Goal: Find specific page/section: Find specific page/section

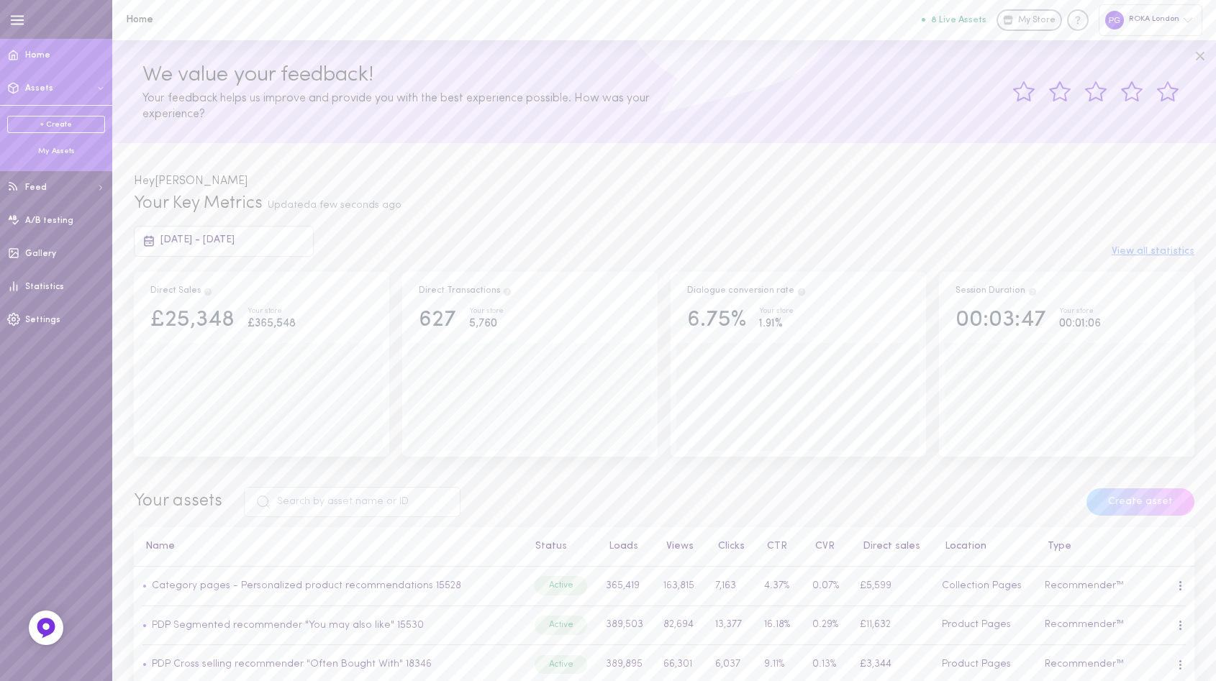
click at [47, 146] on div "My Assets" at bounding box center [56, 151] width 98 height 11
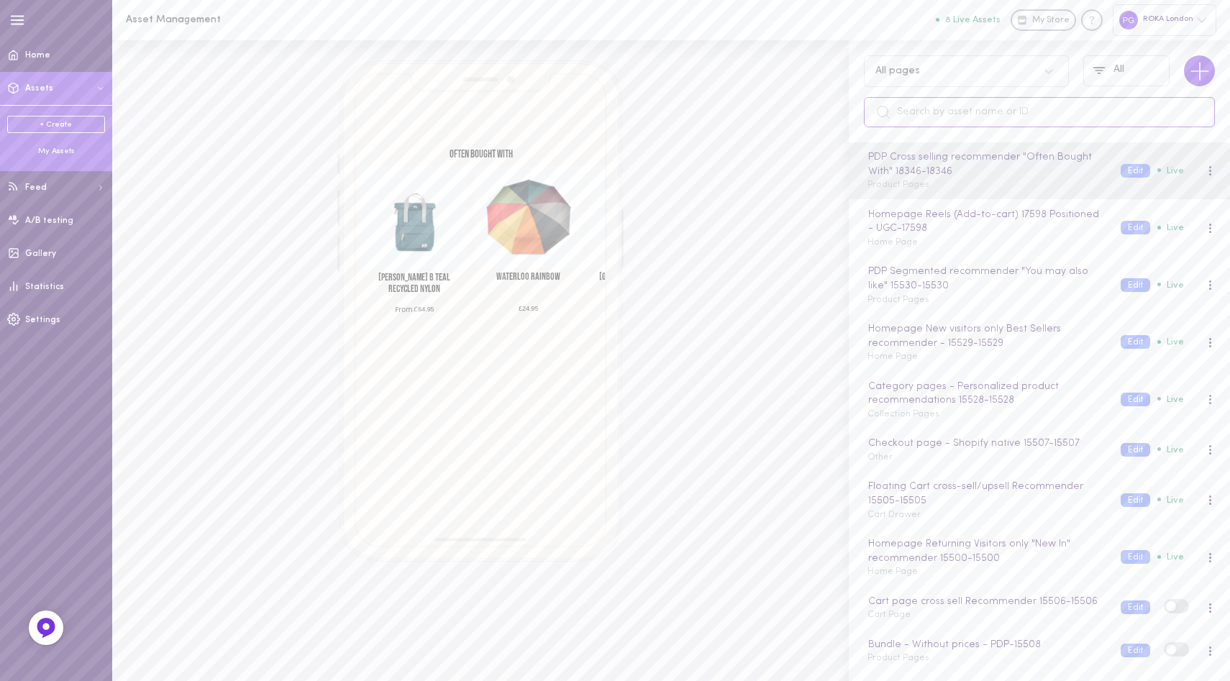
click at [961, 102] on input "text" at bounding box center [1039, 112] width 351 height 30
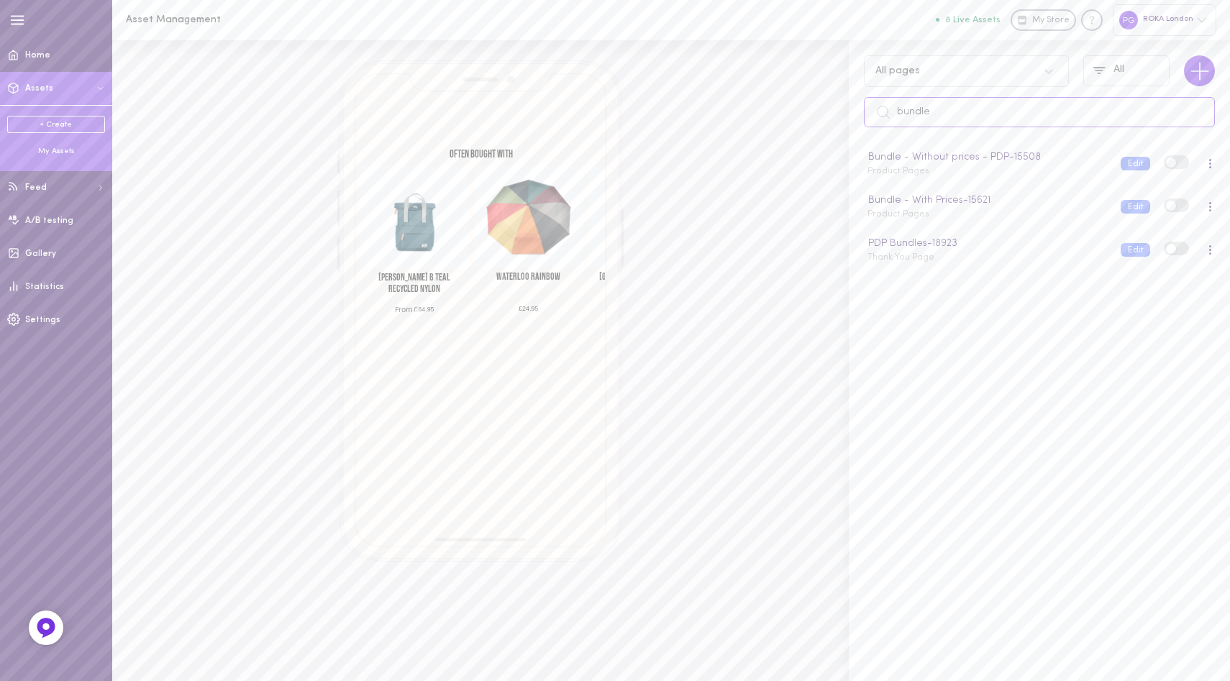
type input "bundle"
click at [964, 17] on button "8 Live Assets" at bounding box center [968, 19] width 65 height 9
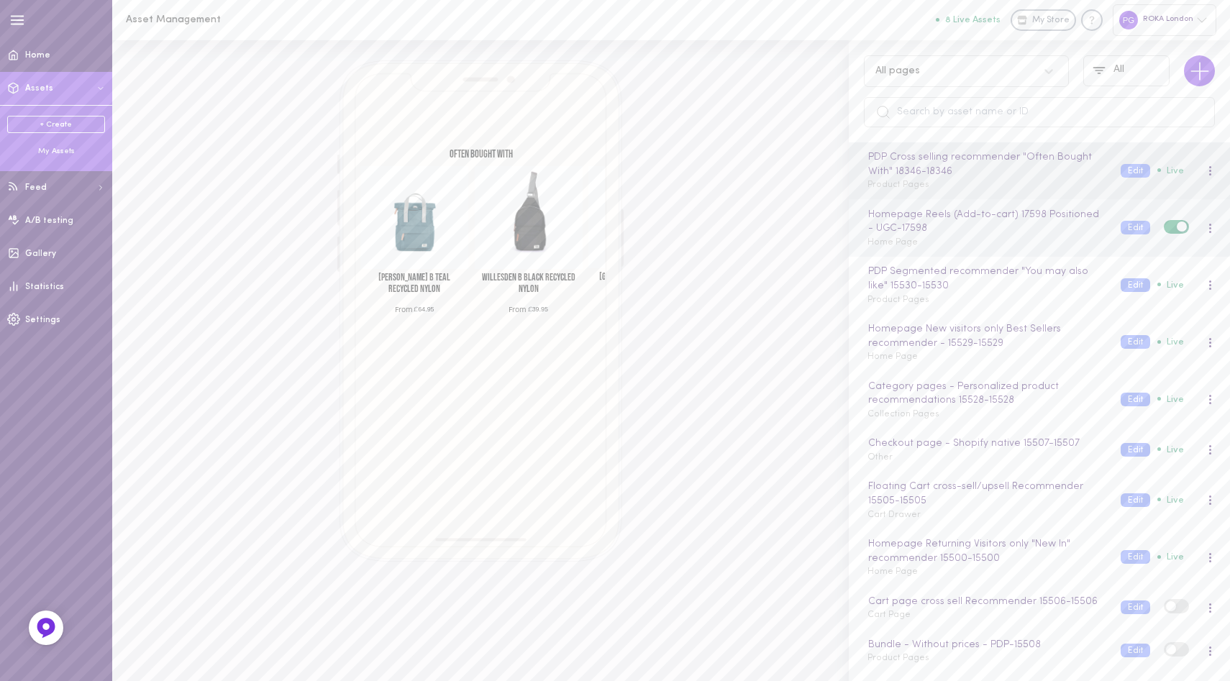
click at [1021, 238] on div "Homepage Reels (Add-to-cart) 17598 Positioned - UGC - 17598 Home Page" at bounding box center [983, 228] width 253 height 42
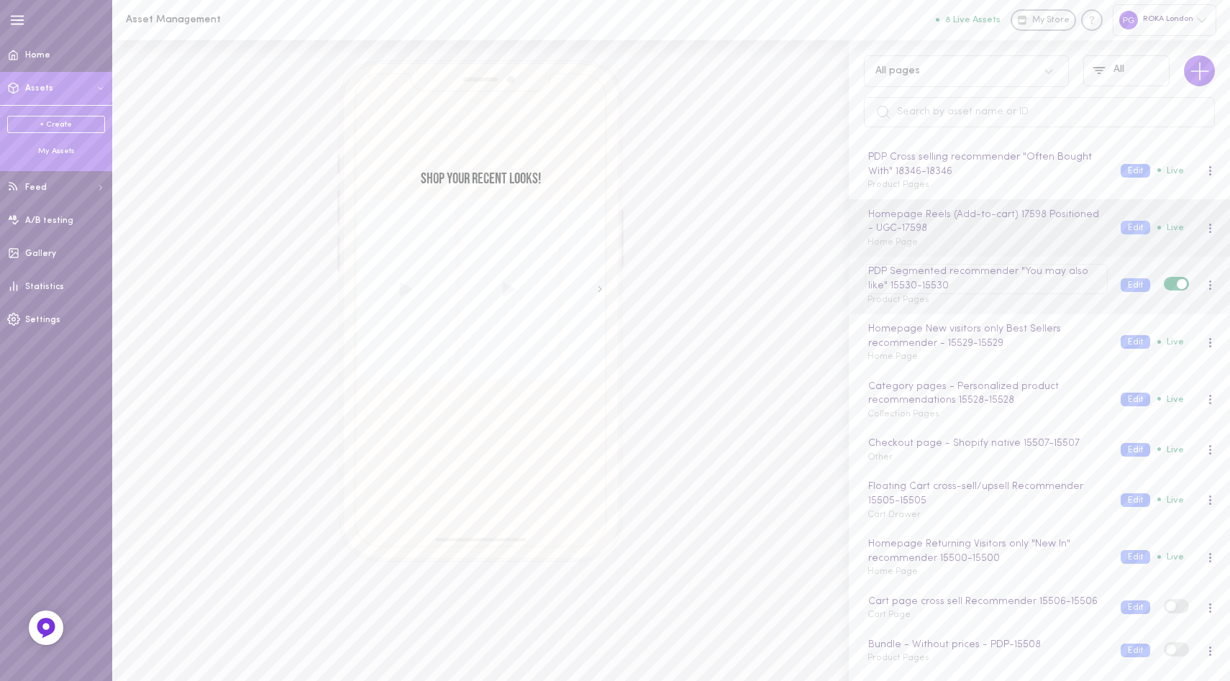
click at [1020, 293] on div "PDP Segmented recommender "You may also like" 15530 - 15530" at bounding box center [987, 278] width 242 height 29
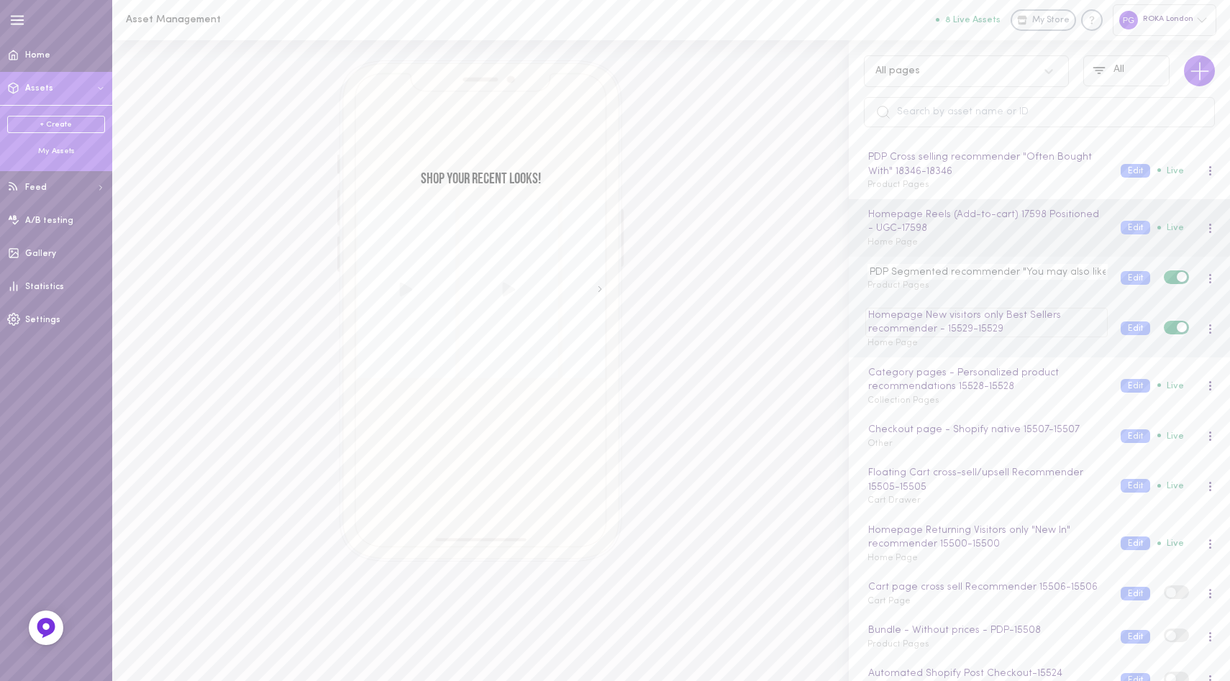
scroll to position [0, 39]
click at [1012, 291] on div "PDP Segmented recommender "You may also like" 15530 Product Pages" at bounding box center [983, 278] width 253 height 28
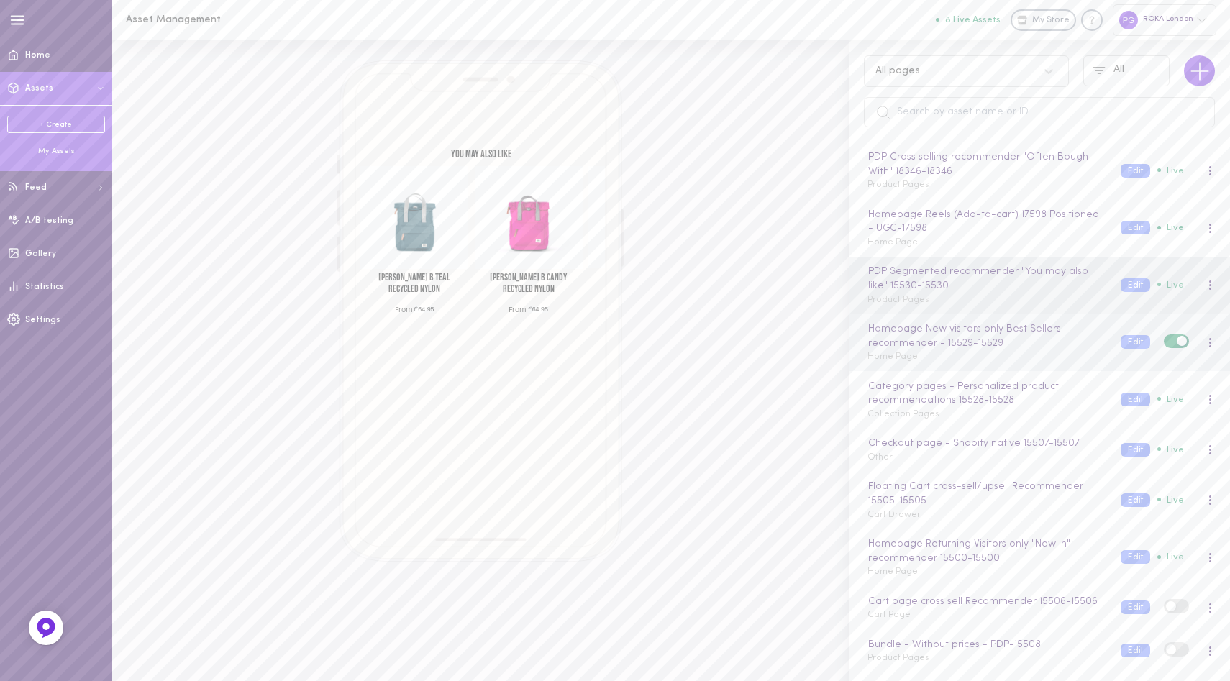
click at [1045, 360] on div "Homepage New visitors only Best Sellers recommender - 15529 - 15529 Home Page" at bounding box center [983, 343] width 253 height 42
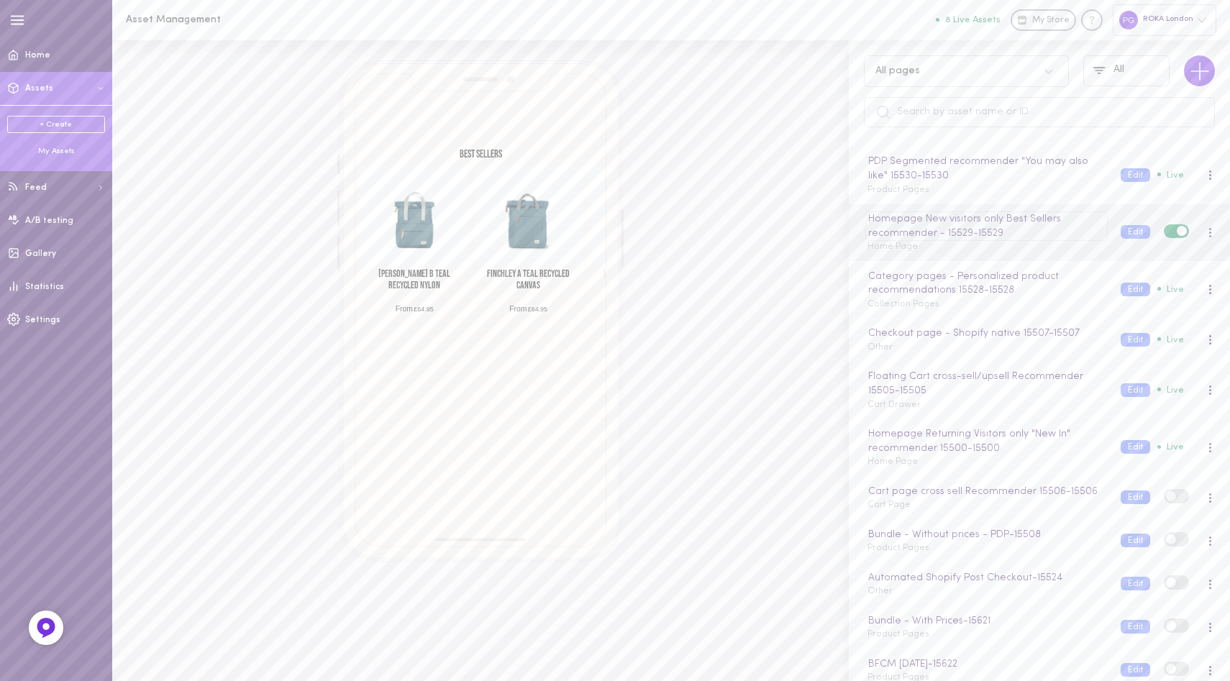
scroll to position [111, 0]
click at [1009, 303] on div "Category pages - Personalized product recommendations 15528 - 15528 Collection …" at bounding box center [983, 289] width 253 height 42
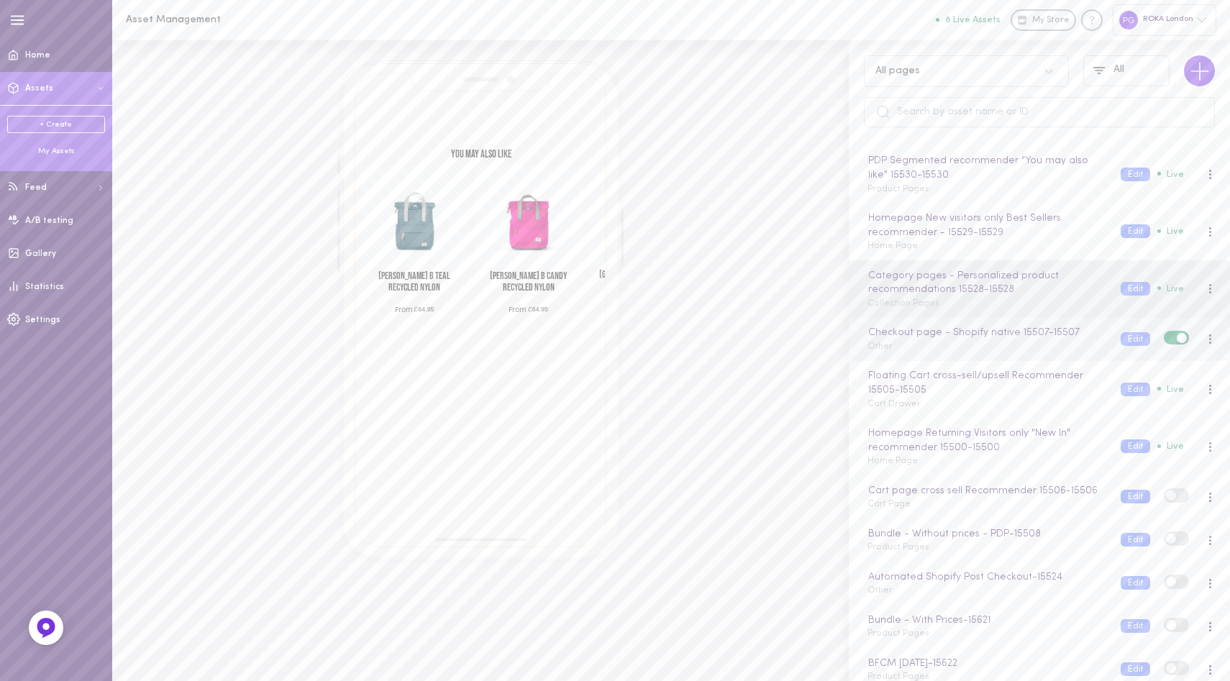
click at [1046, 353] on div "Checkout page - Shopify native 15507 - 15507 Other" at bounding box center [983, 339] width 253 height 28
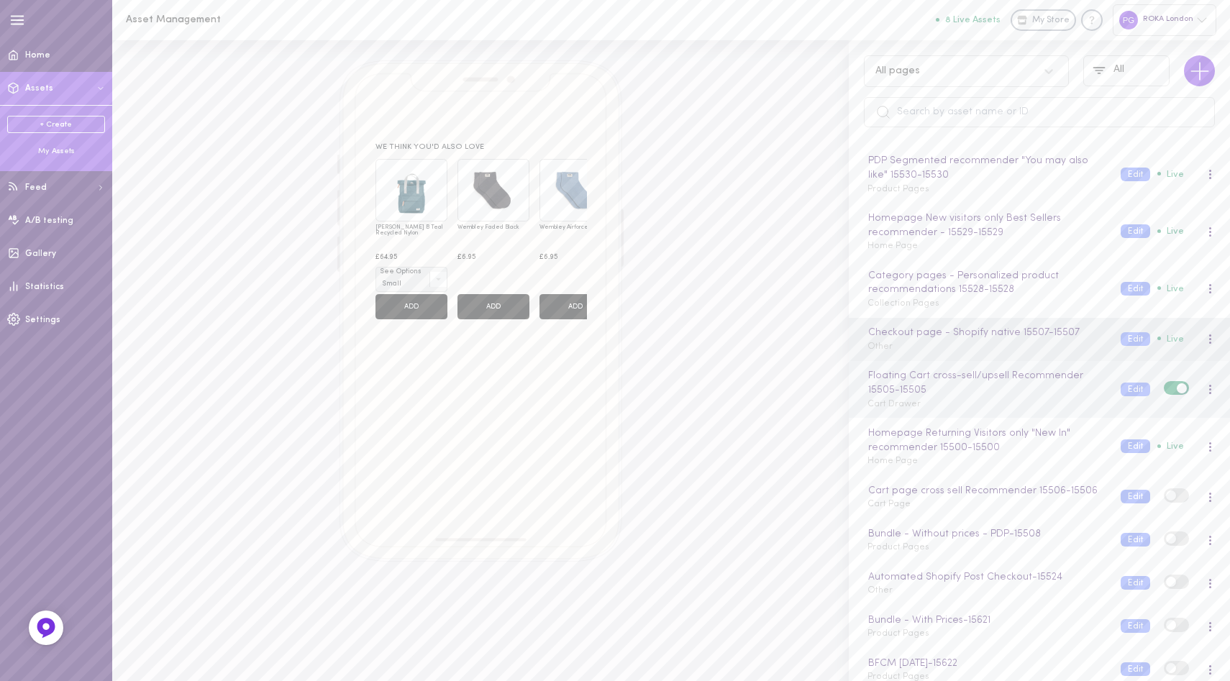
click at [960, 402] on div "Floating Cart cross-sell/upsell Recommender 15505 - 15505 Cart Drawer" at bounding box center [983, 389] width 253 height 42
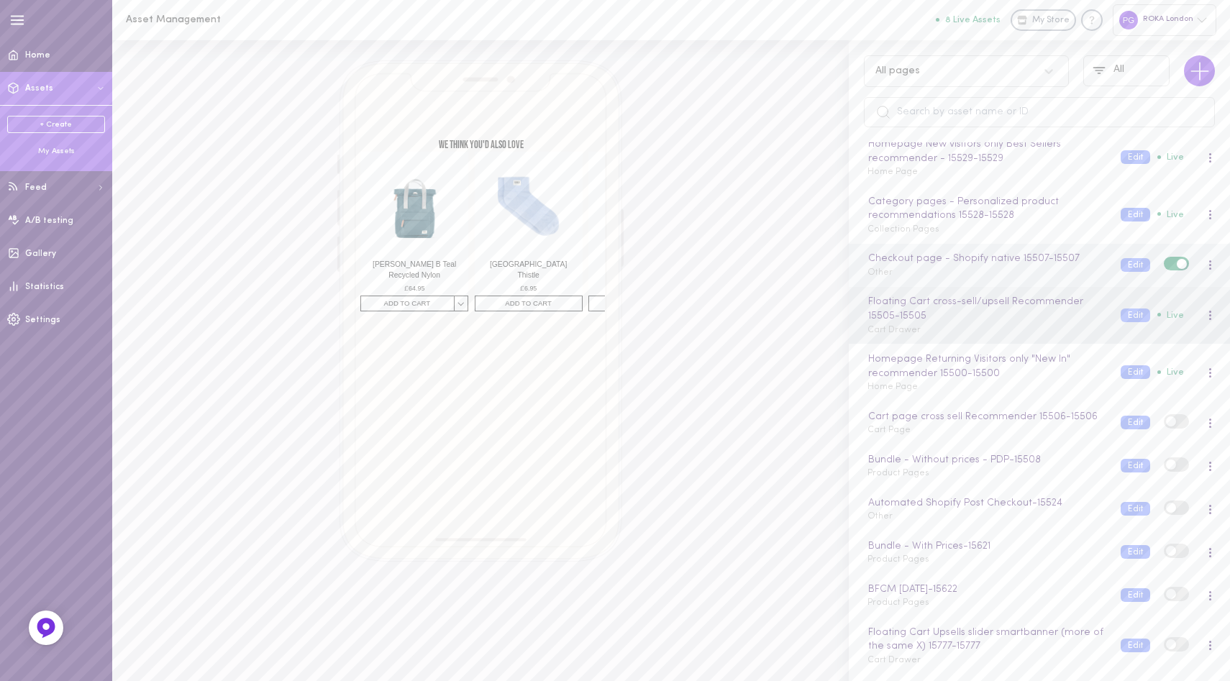
scroll to position [214, 0]
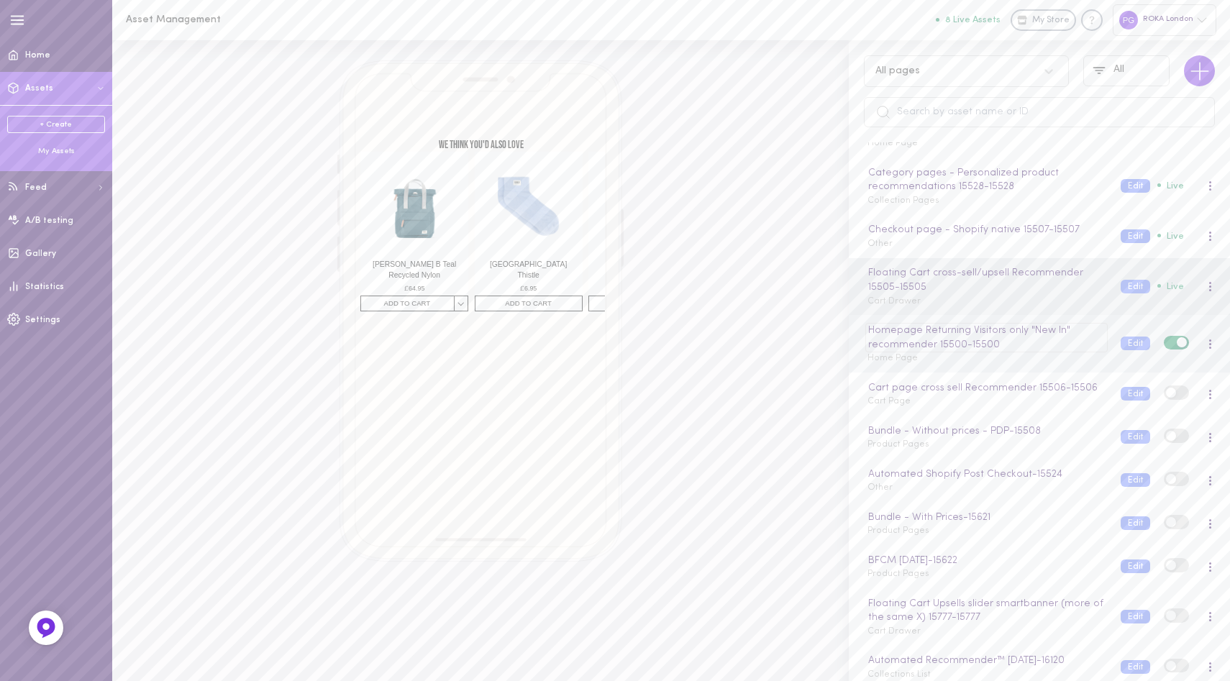
click at [1039, 351] on div "Homepage Returning Visitors only "New In" recommender 15500 - 15500" at bounding box center [987, 337] width 242 height 29
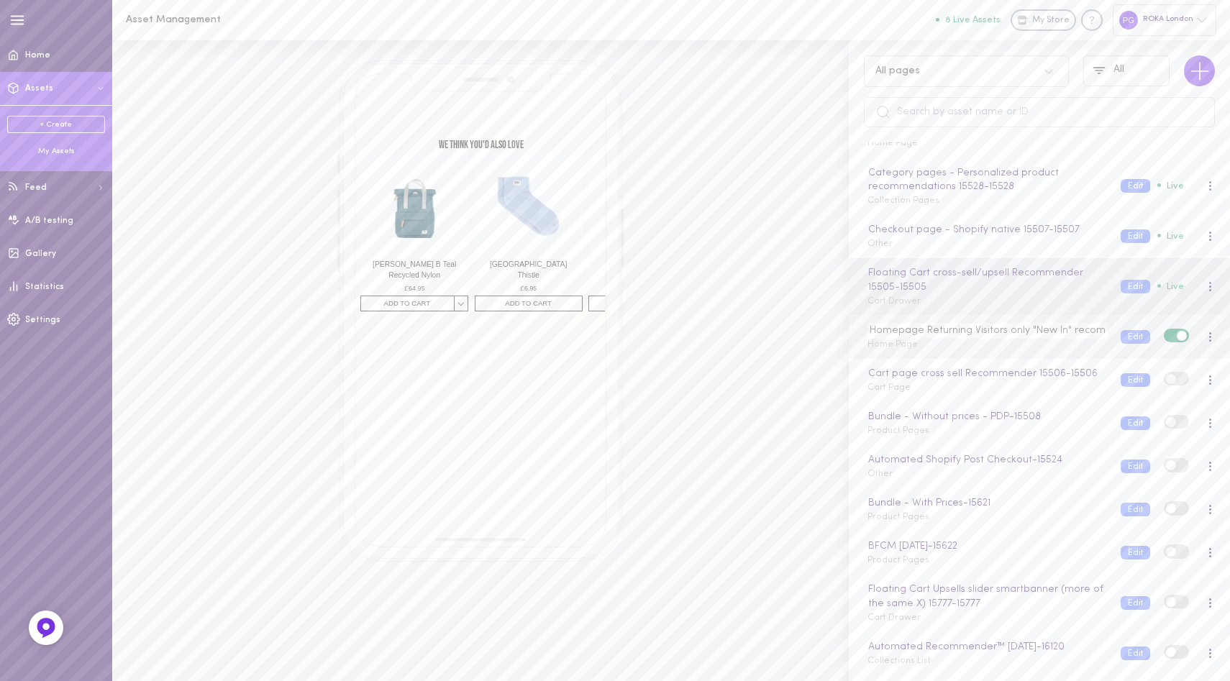
scroll to position [0, 71]
click at [1039, 351] on div "Homepage Returning Visitors only "New In" recommender 15500 Home Page Edit Live" at bounding box center [1039, 336] width 381 height 43
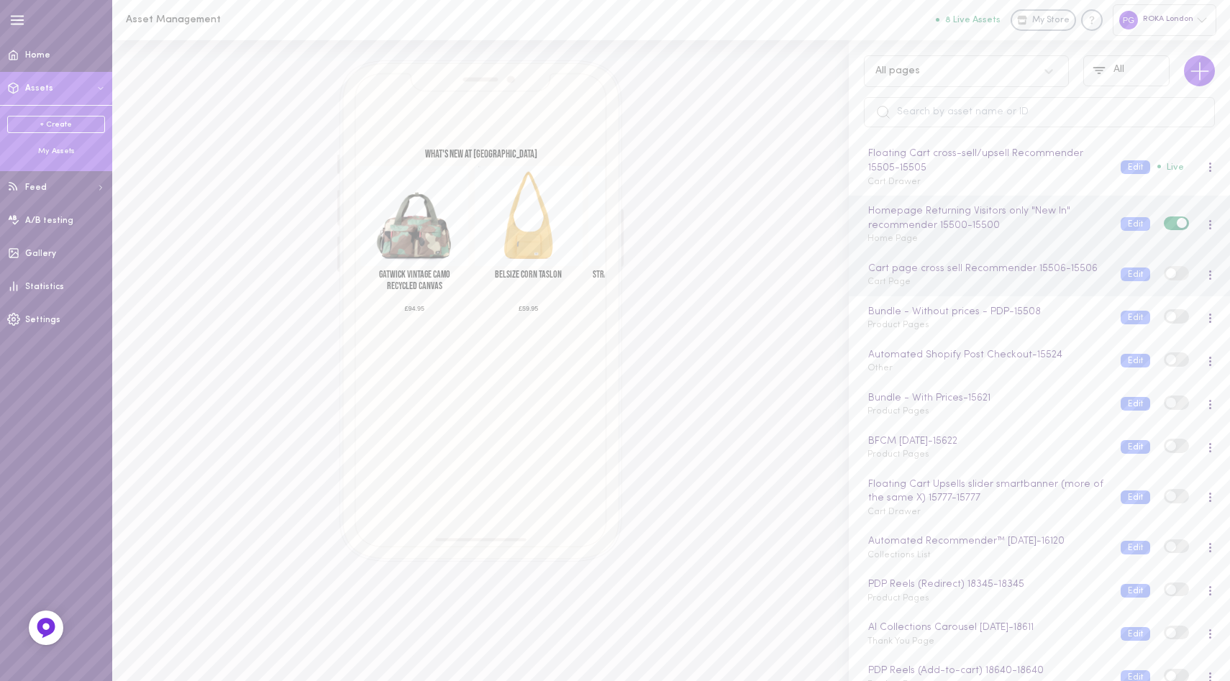
scroll to position [0, 0]
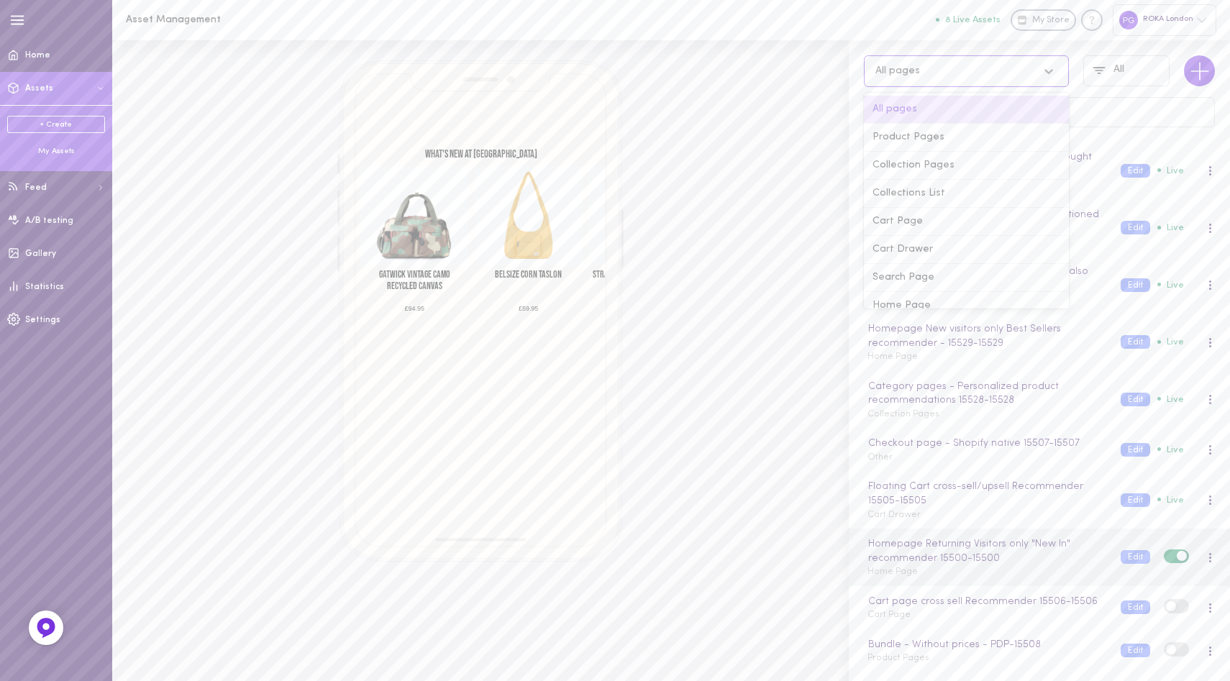
click at [992, 65] on div "All pages" at bounding box center [952, 71] width 168 height 14
click at [962, 131] on div "Product Pages" at bounding box center [966, 138] width 205 height 28
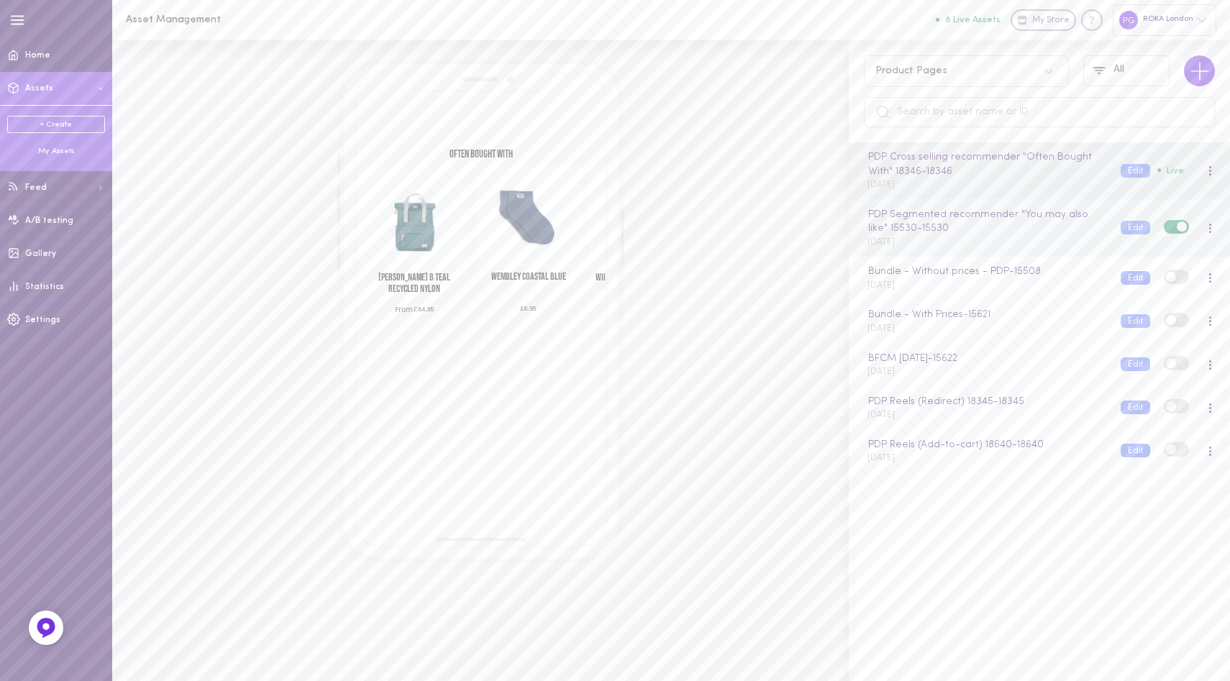
click at [1073, 240] on div "PDP Segmented recommender "You may also like" 15530 - 15530 [DATE]" at bounding box center [983, 228] width 253 height 42
click at [1058, 286] on div "Bundle - Without prices - PDP - 15508 [DATE]" at bounding box center [983, 278] width 253 height 28
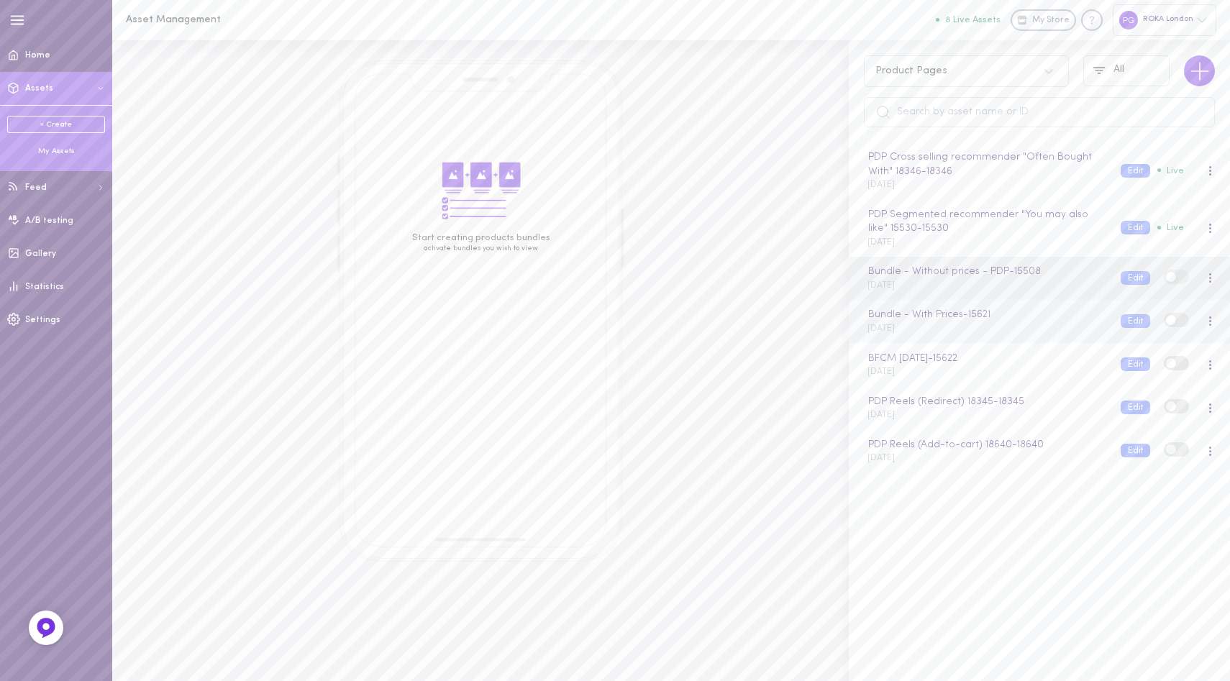
click at [1036, 327] on div "Bundle - With Prices - 15621 [DATE]" at bounding box center [983, 321] width 253 height 28
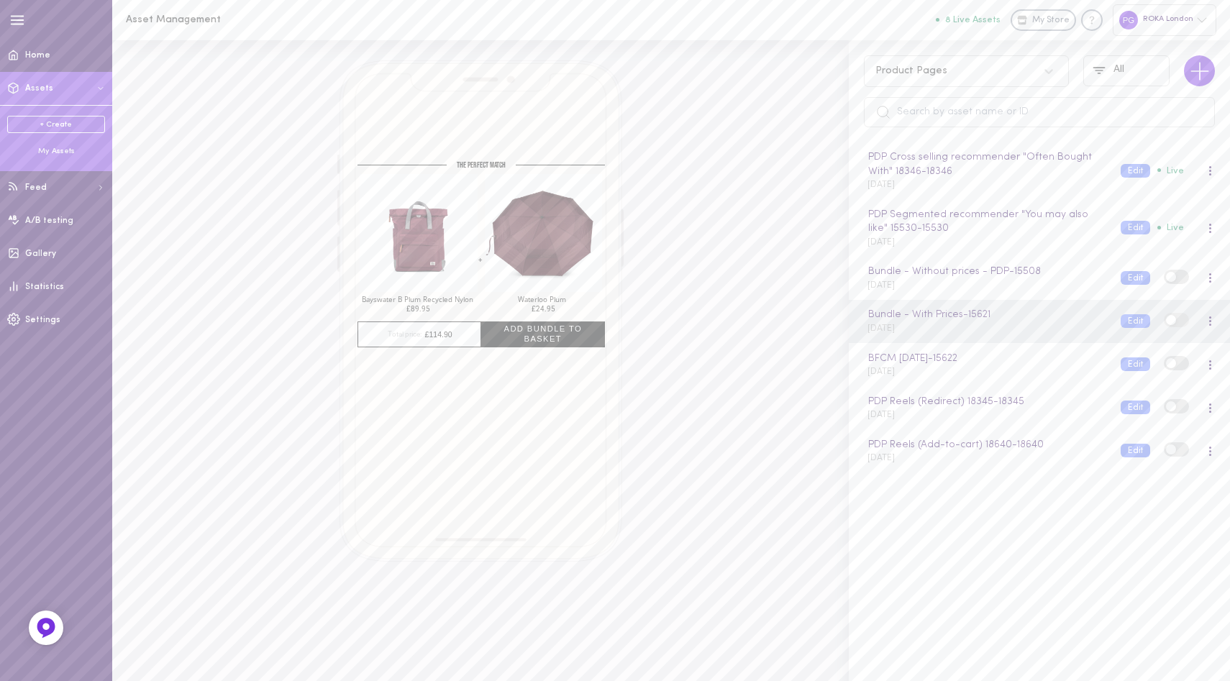
click at [1174, 22] on div "ROKA London" at bounding box center [1165, 19] width 104 height 31
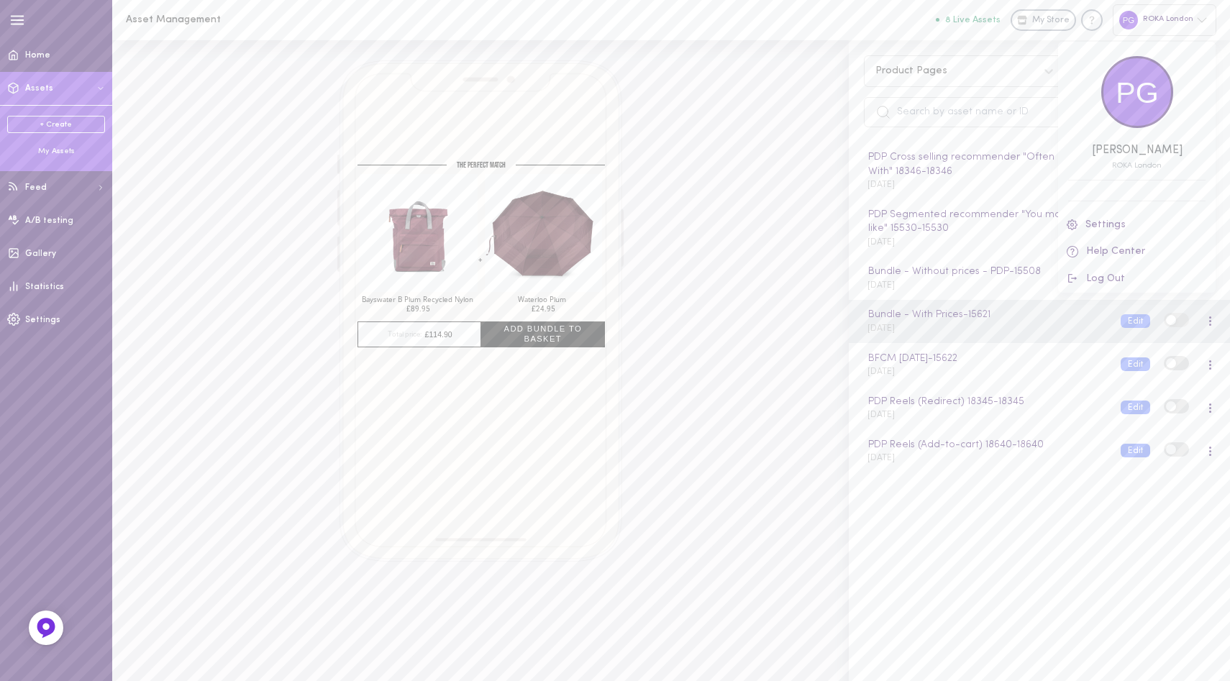
click at [1171, 22] on div at bounding box center [615, 340] width 1230 height 681
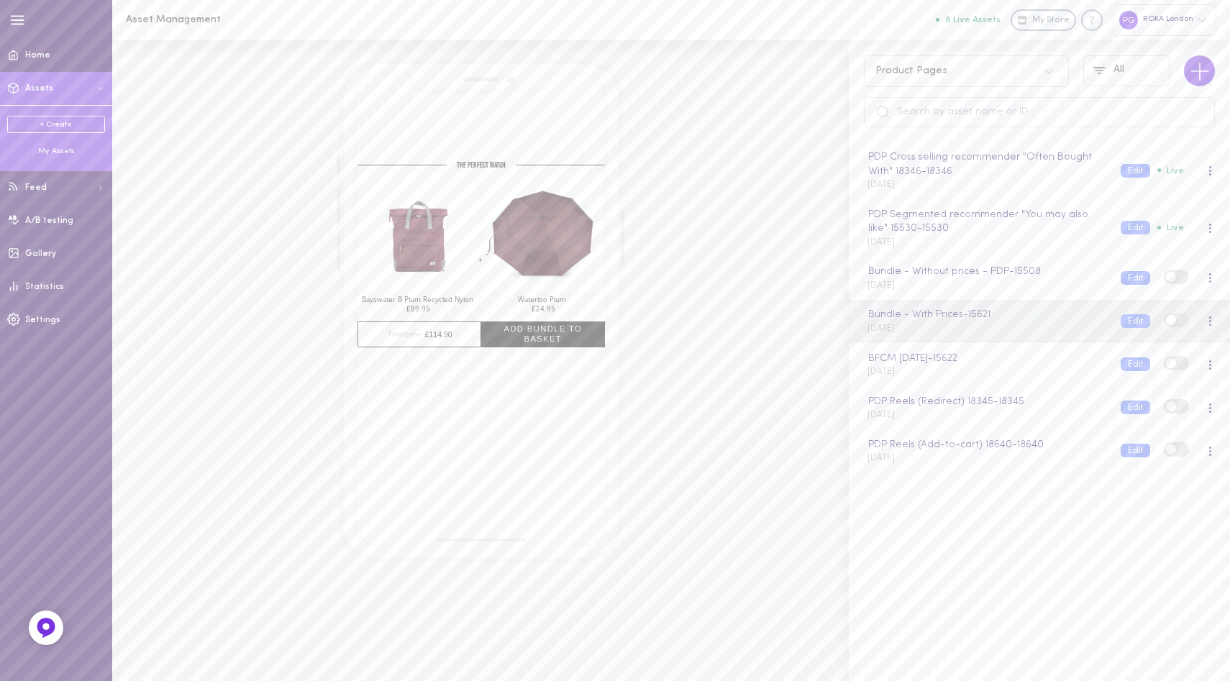
click at [53, 153] on div "My Assets" at bounding box center [56, 151] width 98 height 11
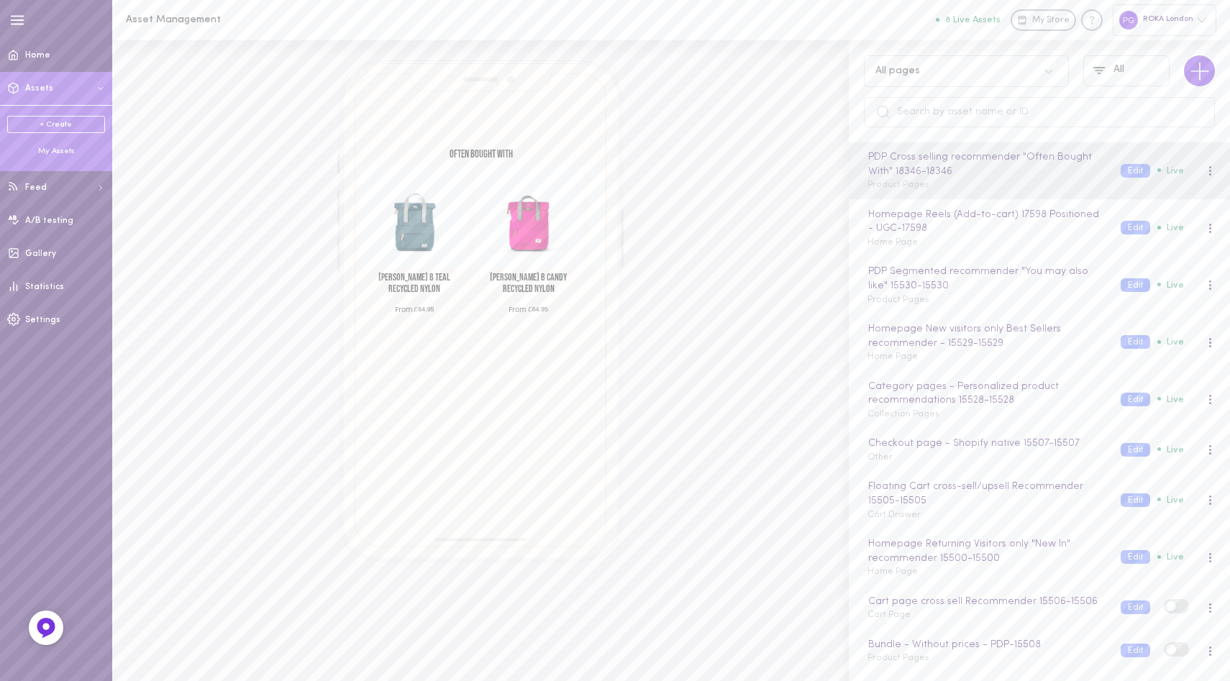
click at [58, 150] on div "My Assets" at bounding box center [56, 151] width 98 height 11
click at [963, 117] on input "text" at bounding box center [1039, 112] width 351 height 30
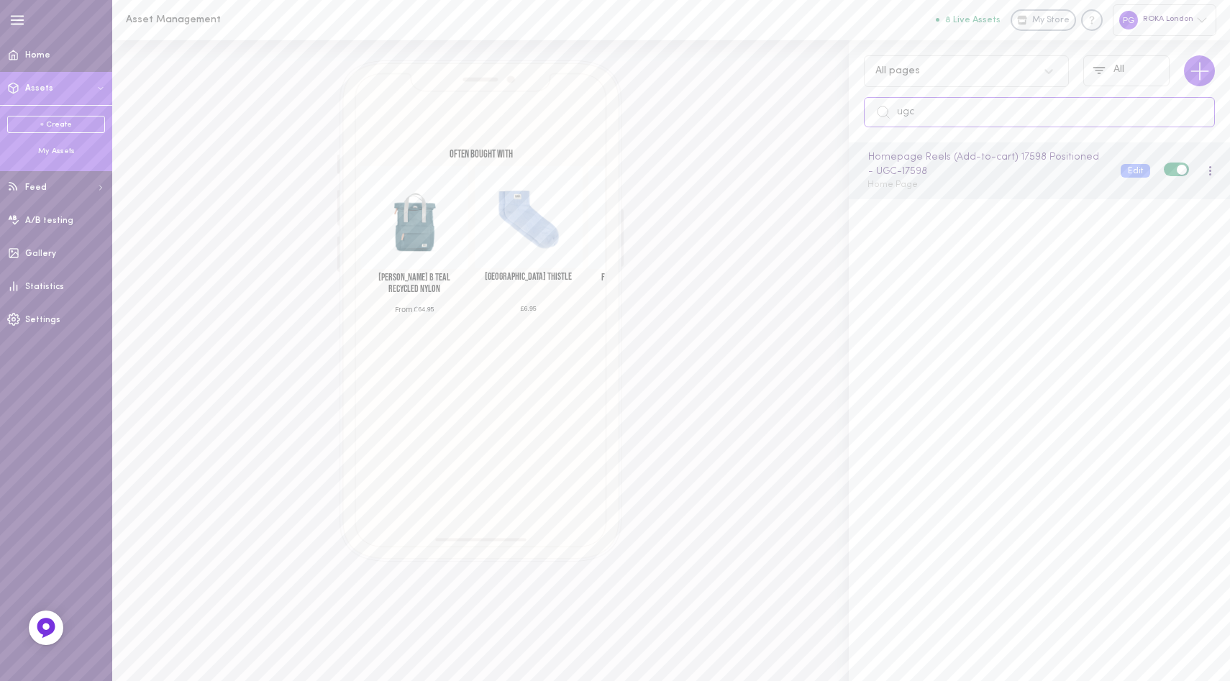
type input "ugc"
click at [1209, 171] on span at bounding box center [1210, 171] width 2 height 2
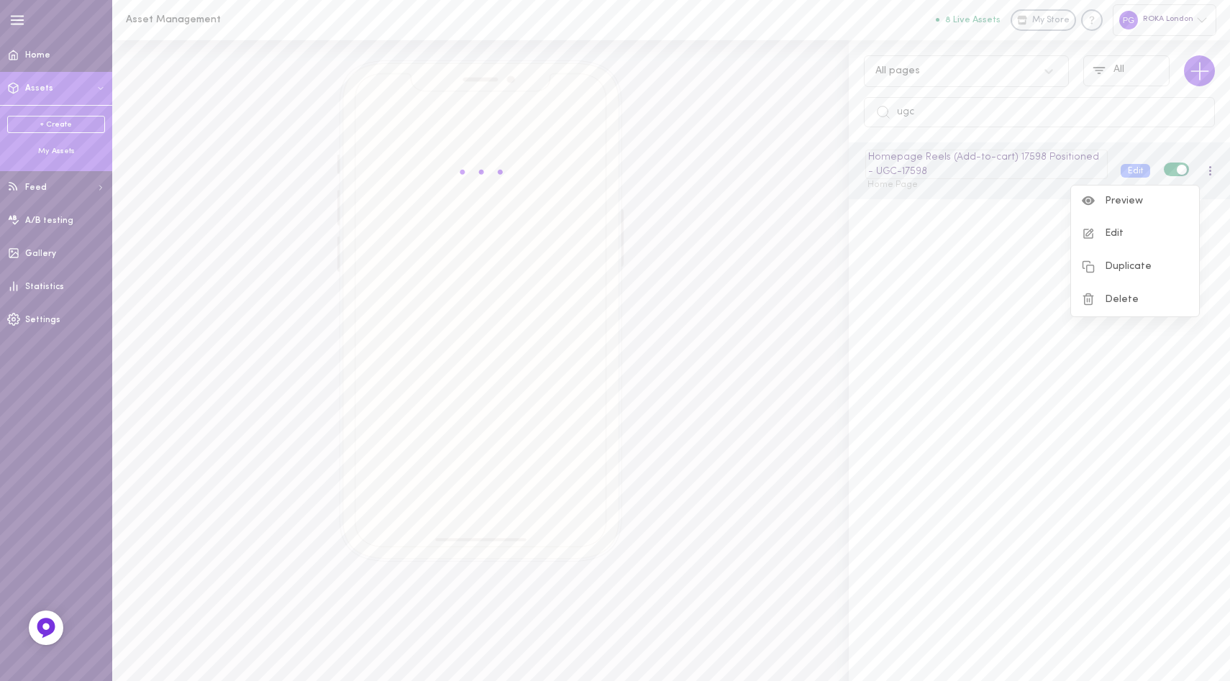
click at [1028, 172] on div "Homepage Reels (Add-to-cart) 17598 Positioned - UGC - 17598" at bounding box center [987, 164] width 242 height 29
click at [1007, 169] on div "Homepage Reels (Add-to-cart) 17598 Positioned - UGC Home Page" at bounding box center [983, 164] width 253 height 28
click at [1019, 187] on div "Homepage Reels (Add-to-cart) 17598 Positioned - UGC - 17598 Home Page" at bounding box center [983, 171] width 253 height 42
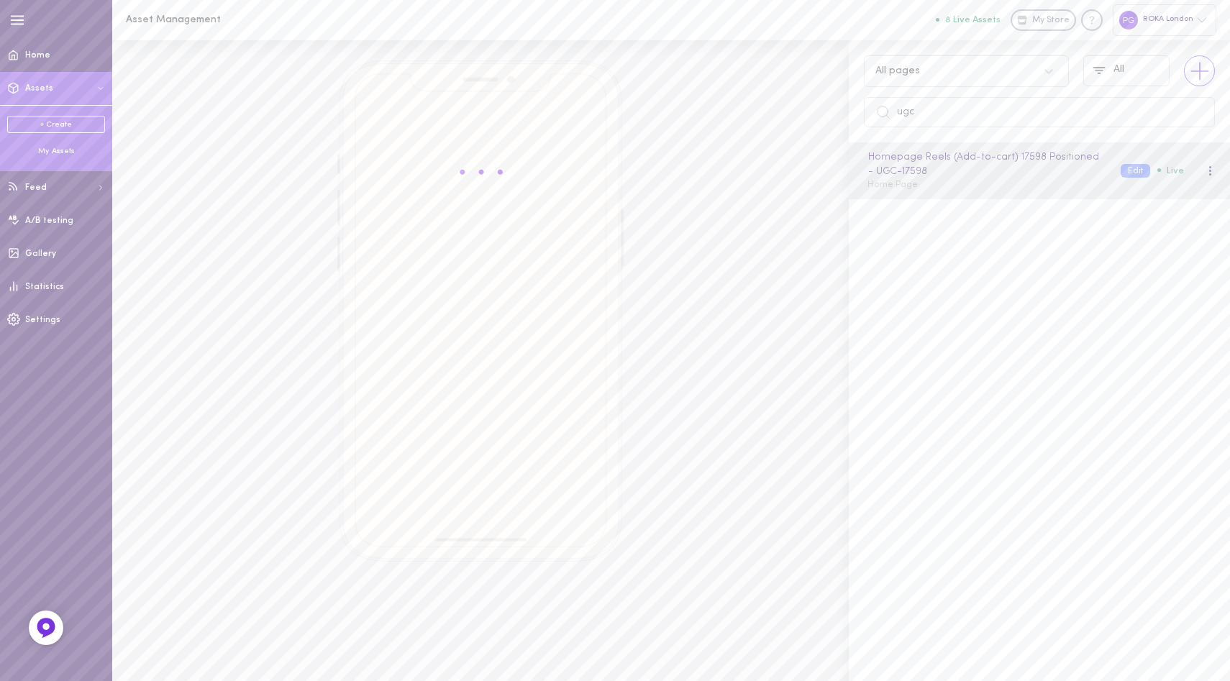
click at [1207, 67] on icon at bounding box center [1200, 71] width 29 height 29
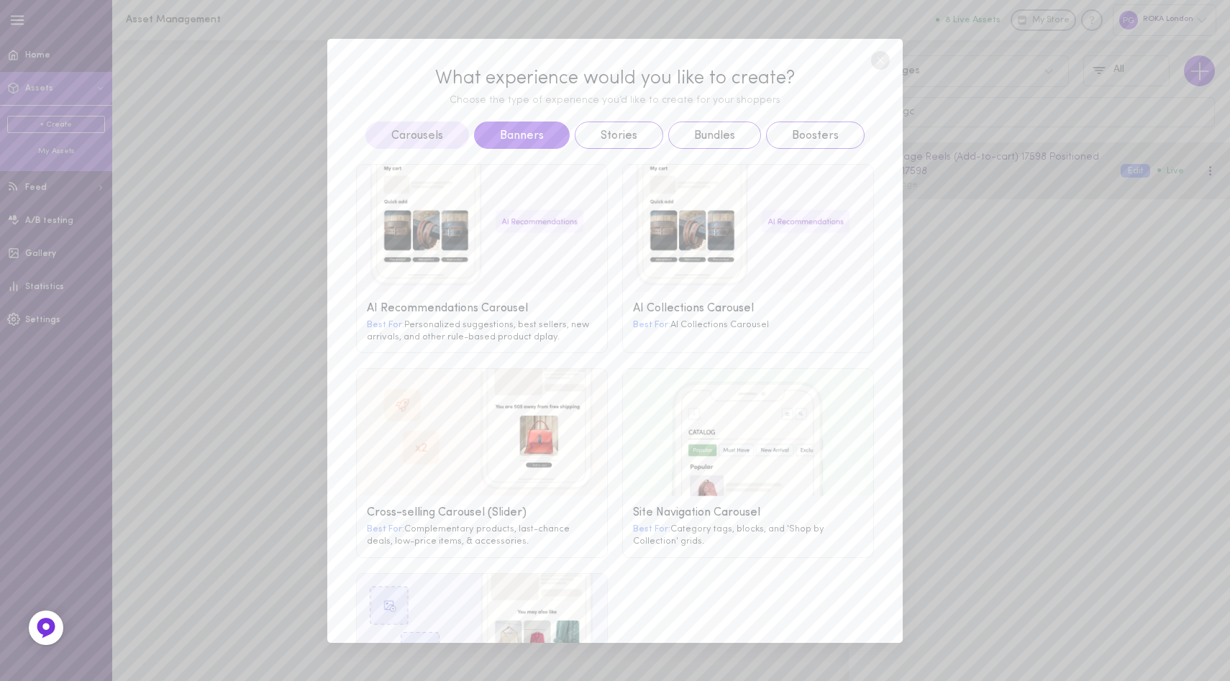
click at [505, 140] on button "Banners" at bounding box center [522, 135] width 96 height 27
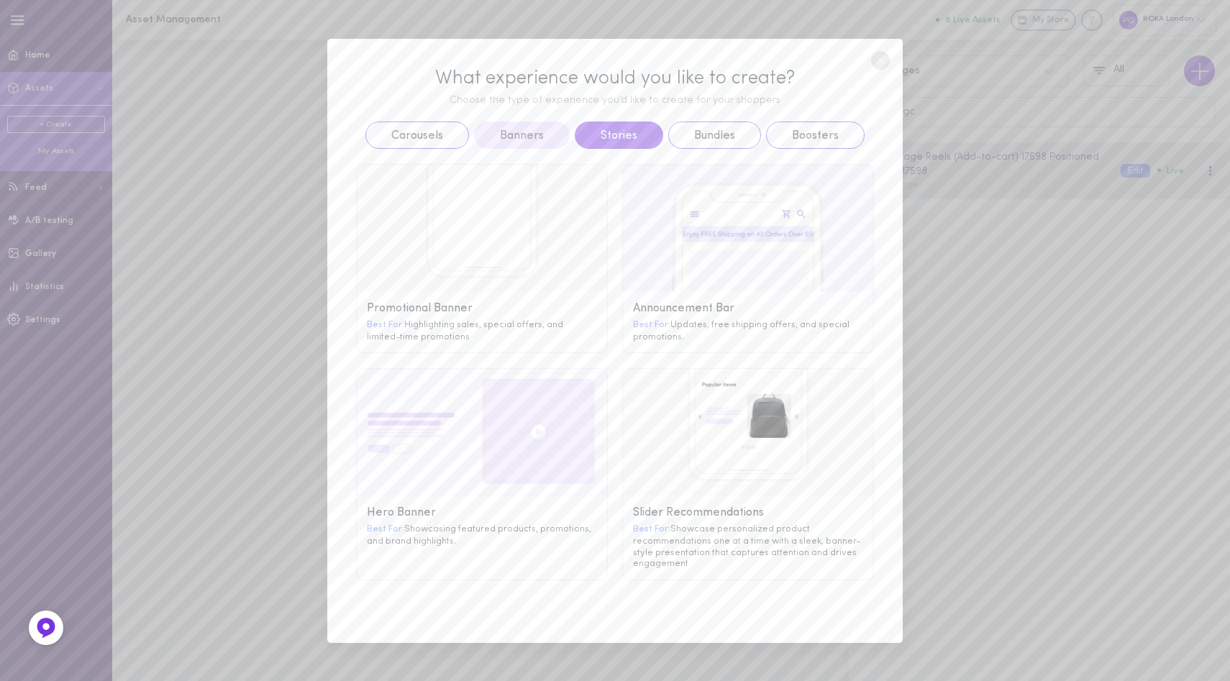
click at [617, 138] on button "Stories" at bounding box center [619, 135] width 88 height 27
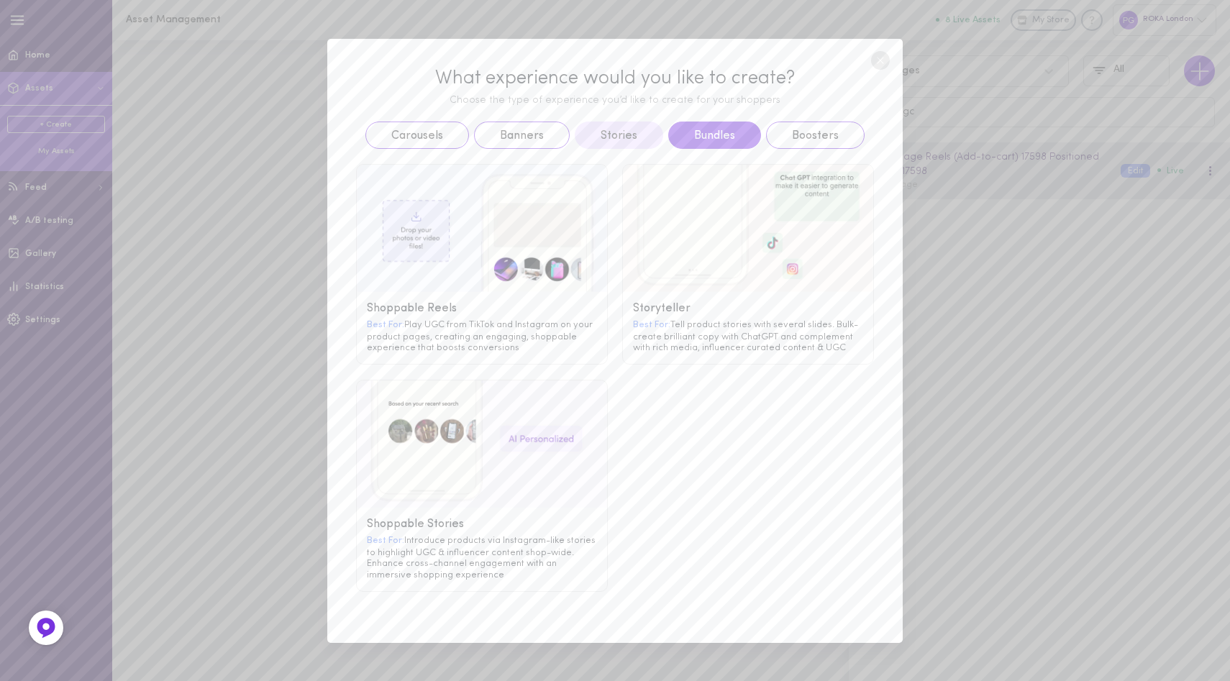
click at [696, 142] on button "Bundles" at bounding box center [714, 135] width 93 height 27
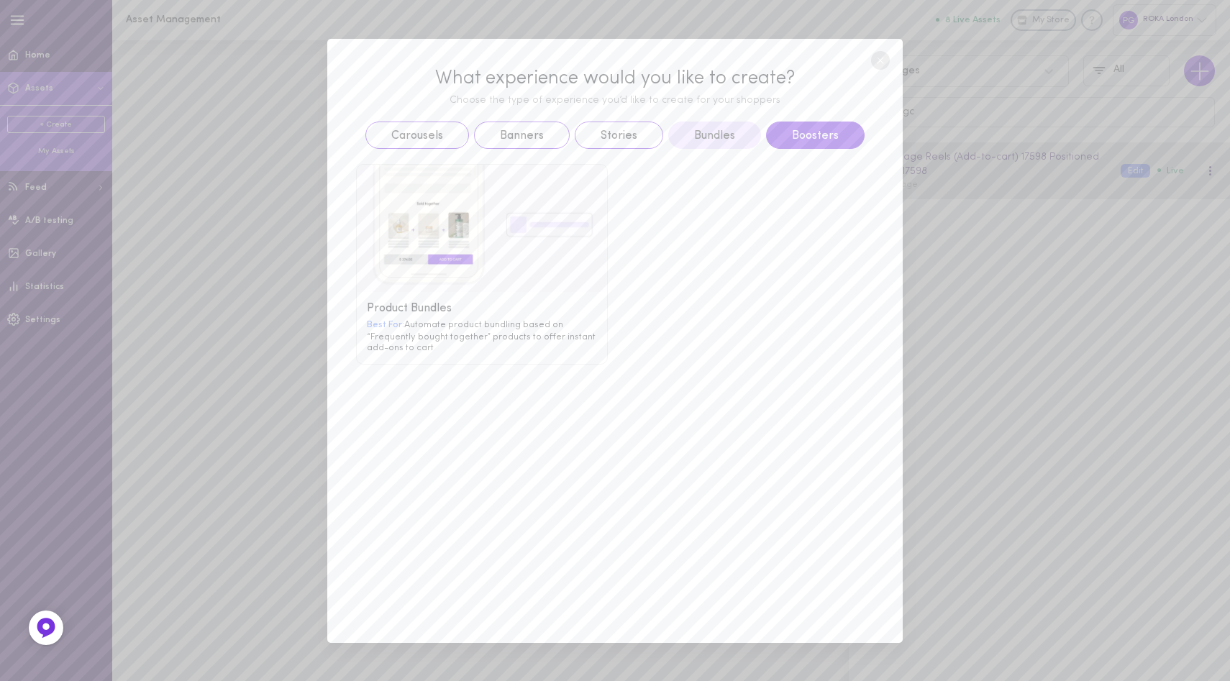
click at [800, 146] on button "Boosters" at bounding box center [815, 135] width 99 height 27
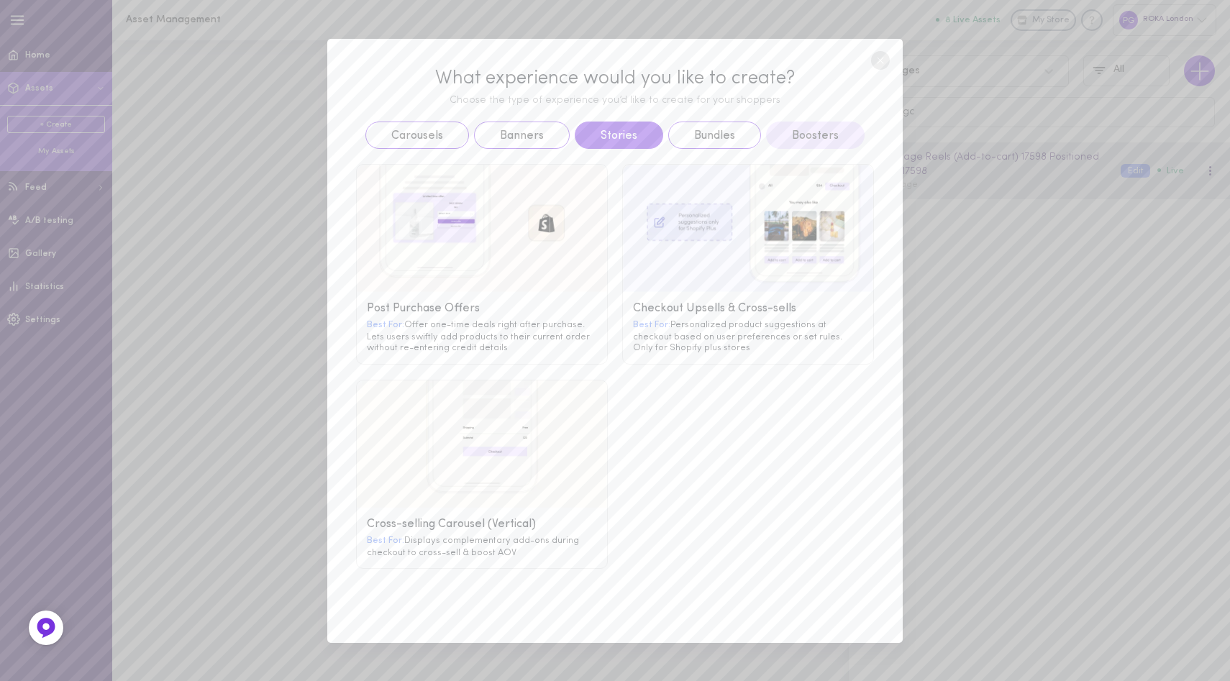
click at [618, 135] on button "Stories" at bounding box center [619, 135] width 88 height 27
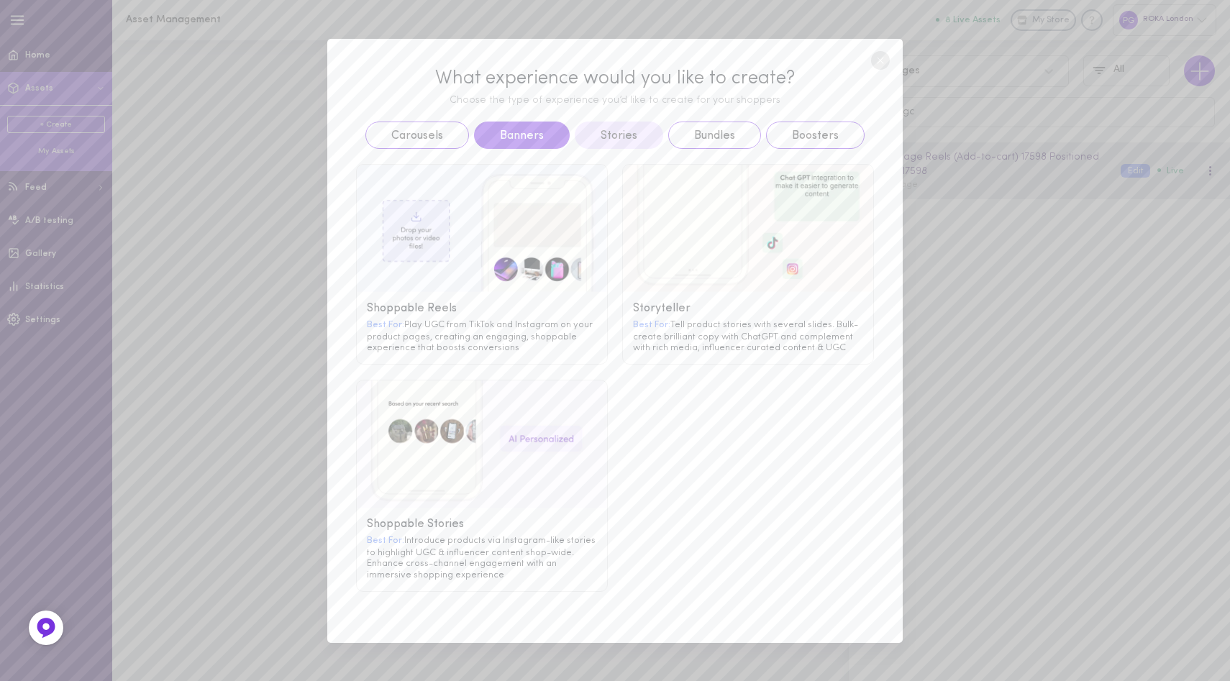
click at [522, 128] on button "Banners" at bounding box center [522, 135] width 96 height 27
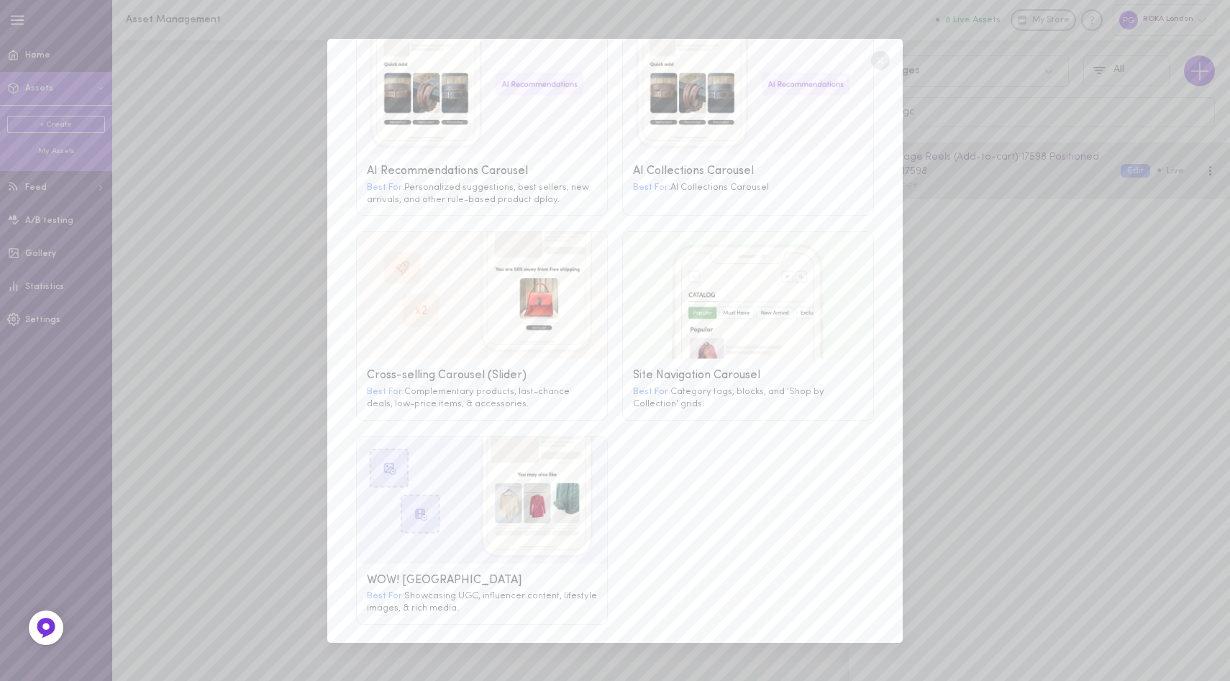
scroll to position [1, 0]
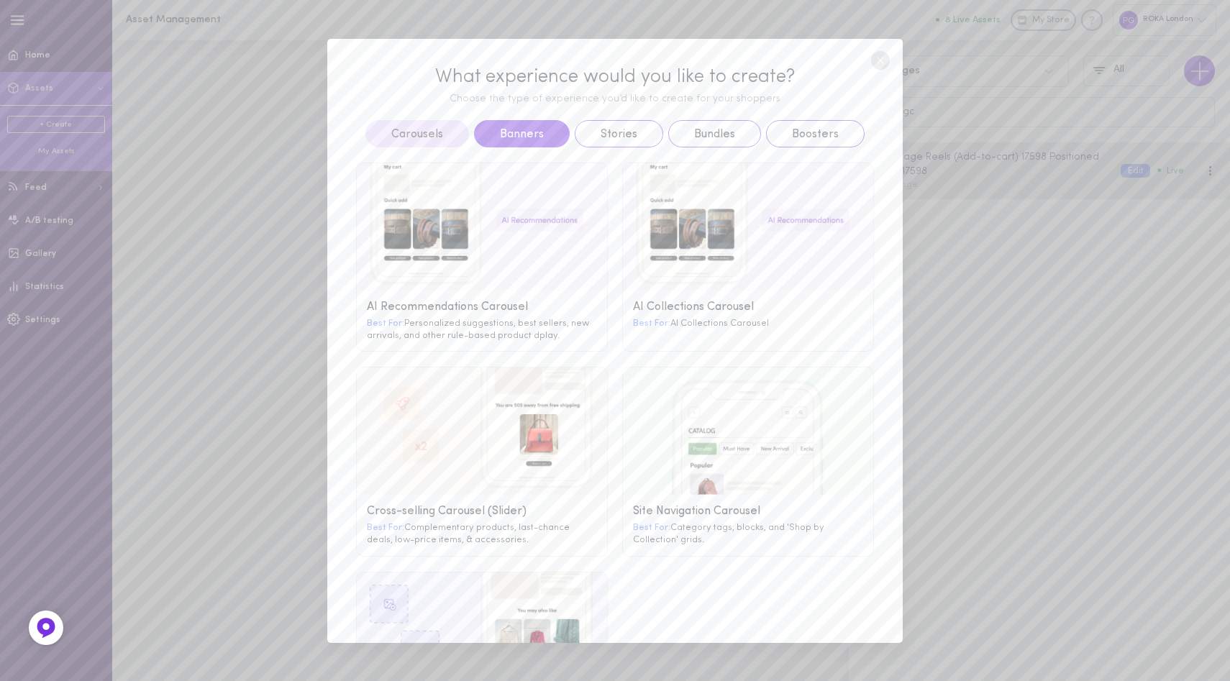
click at [501, 134] on button "Banners" at bounding box center [522, 133] width 96 height 27
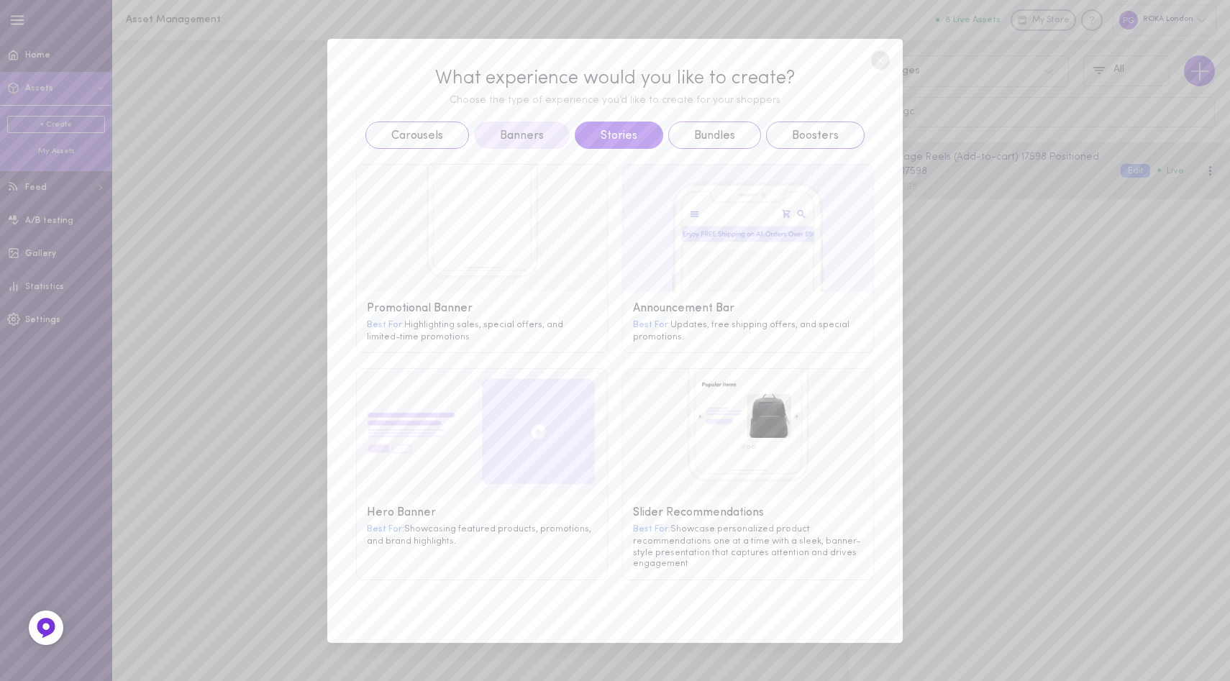
click at [596, 126] on button "Stories" at bounding box center [619, 135] width 88 height 27
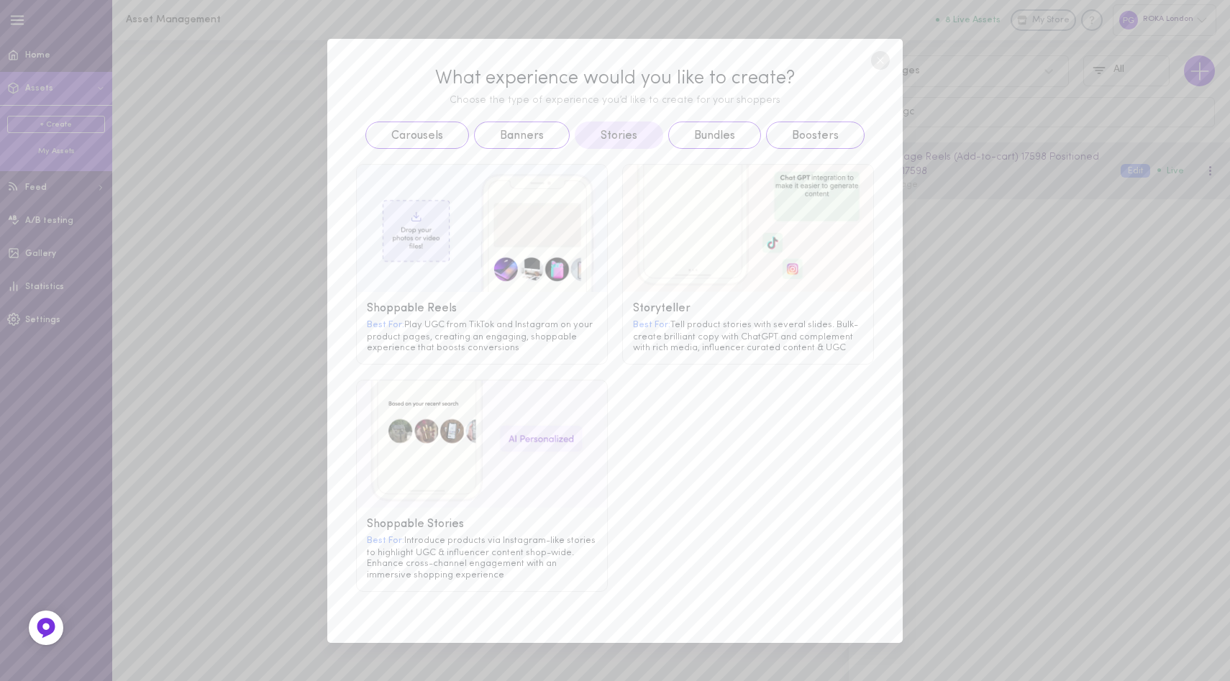
click at [517, 248] on image at bounding box center [482, 228] width 250 height 127
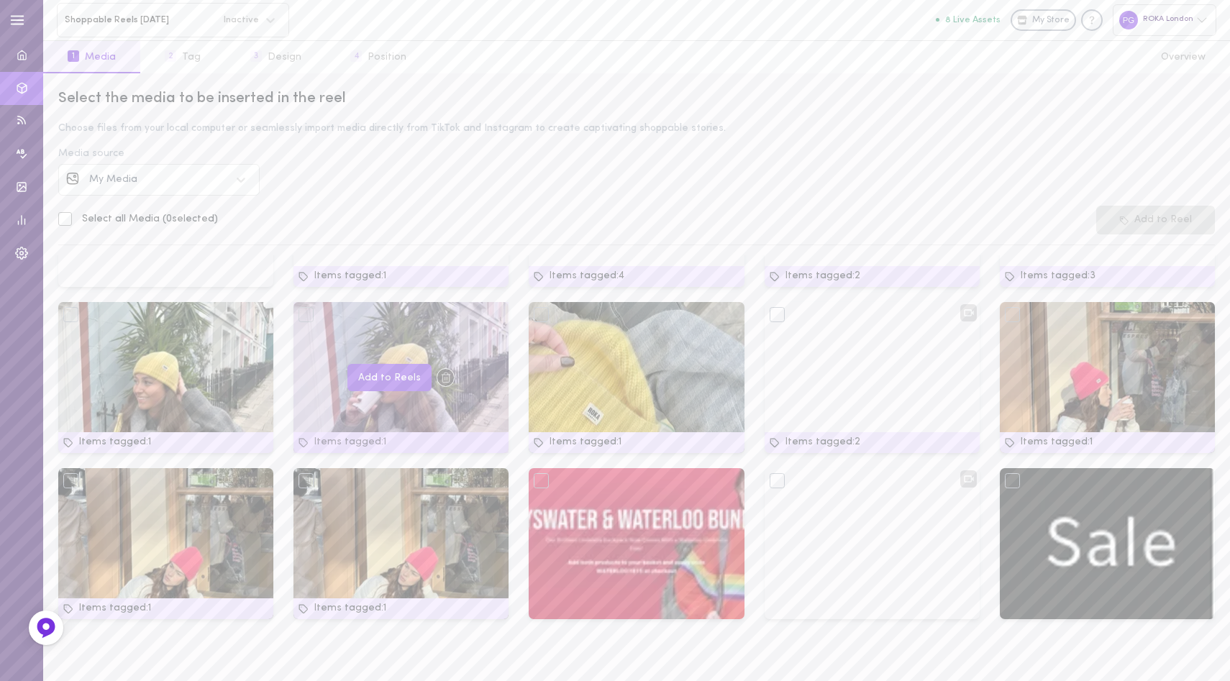
scroll to position [5, 0]
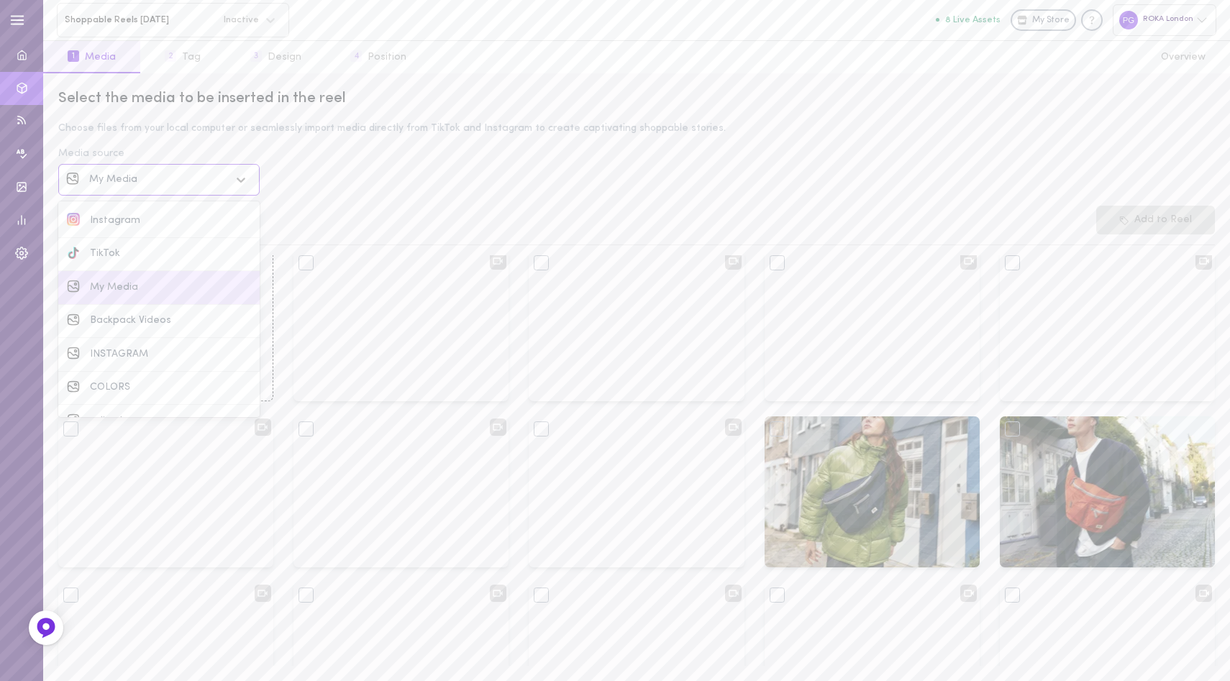
click at [206, 175] on div "My Media" at bounding box center [159, 180] width 141 height 10
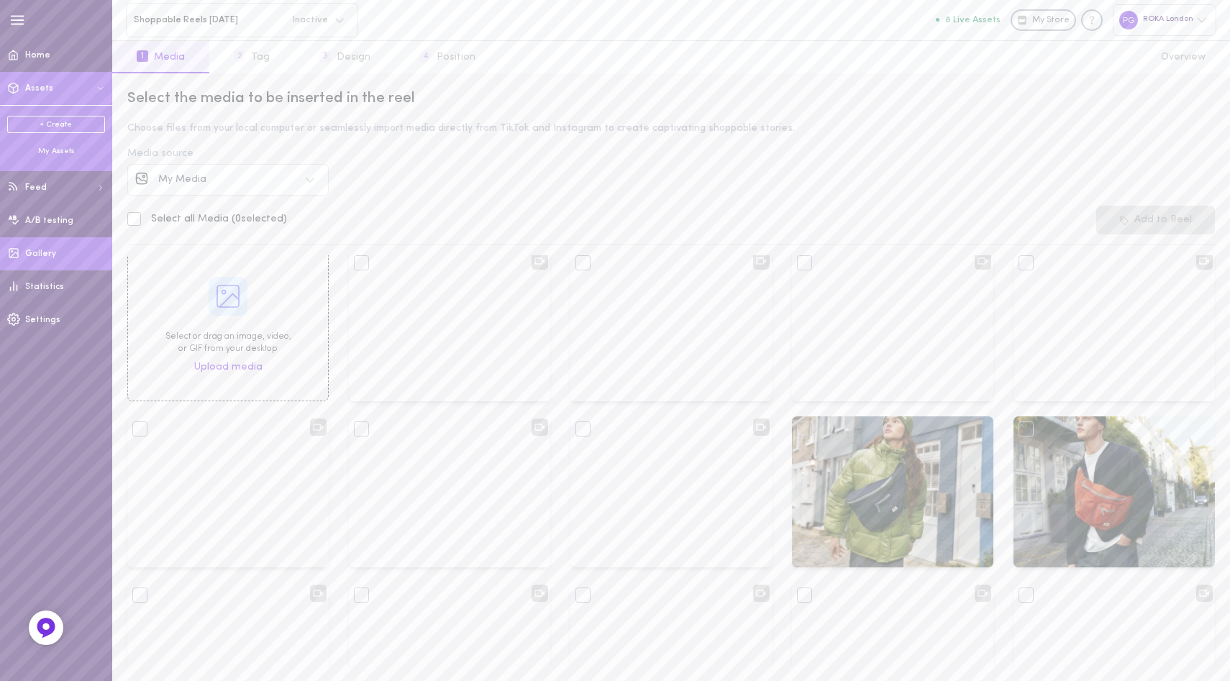
click at [53, 253] on span "Gallery" at bounding box center [40, 254] width 31 height 9
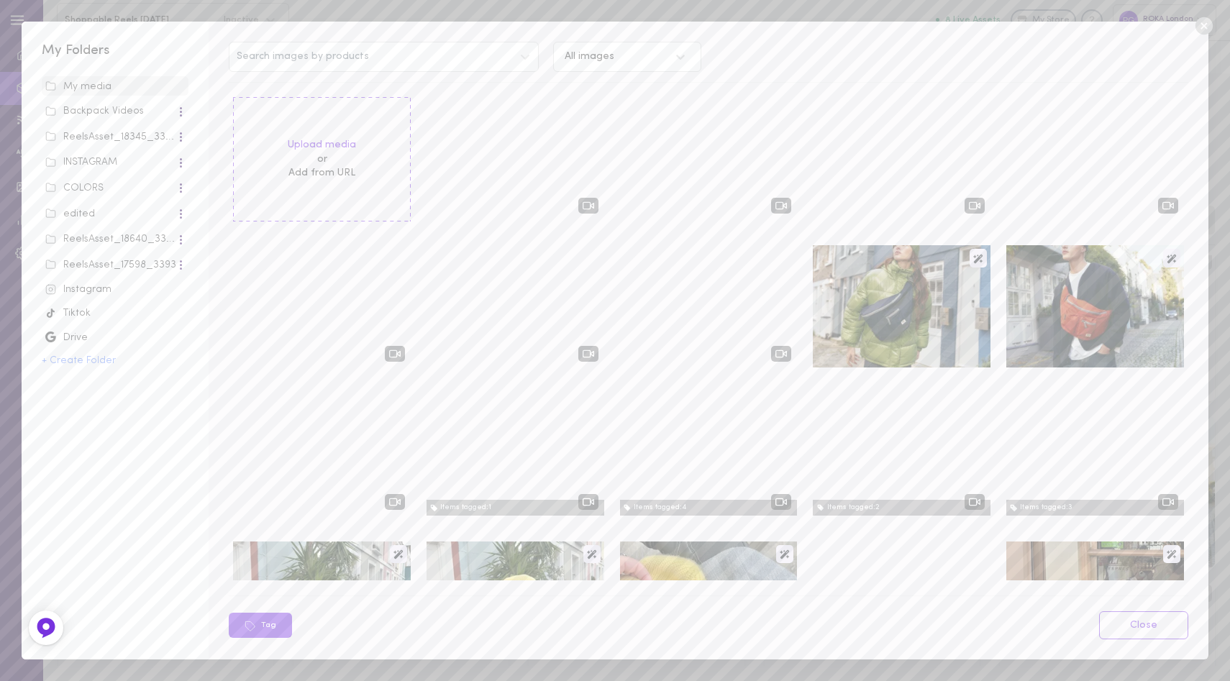
click at [91, 293] on div "Instagram" at bounding box center [115, 290] width 140 height 14
